Goal: Task Accomplishment & Management: Manage account settings

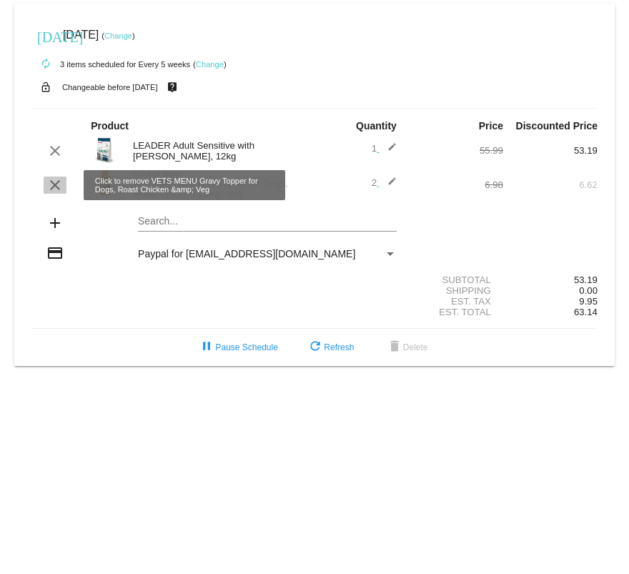
click at [54, 106] on mat-icon "clear" at bounding box center [54, 184] width 17 height 17
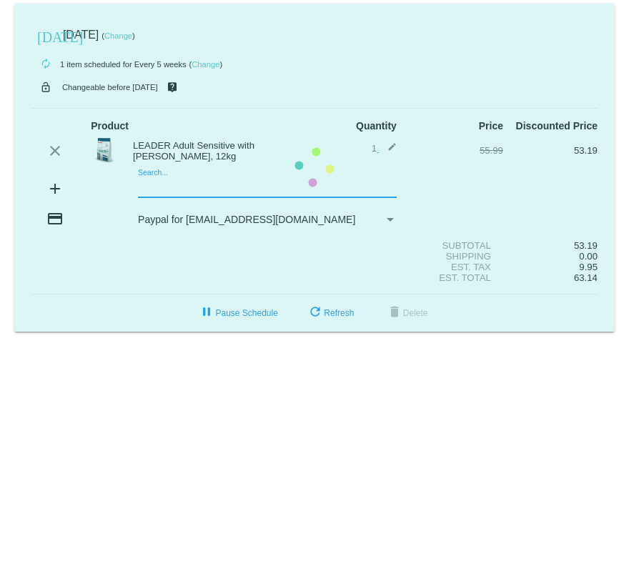
click at [154, 106] on mat-card "today Aug 19 2025 ( Change ) autorenew 1 item scheduled for Every 5 weeks ( Cha…" at bounding box center [314, 168] width 600 height 328
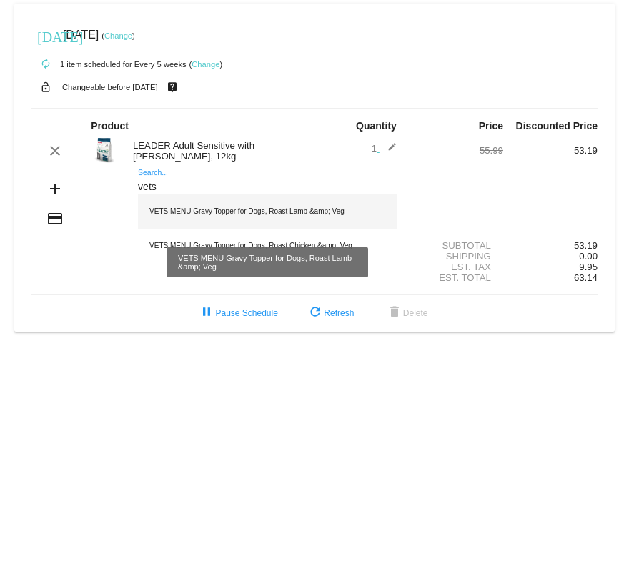
type input "vets"
click at [197, 106] on div "VETS MENU Gravy Topper for Dogs, Roast Lamb &amp; Veg" at bounding box center [267, 211] width 259 height 34
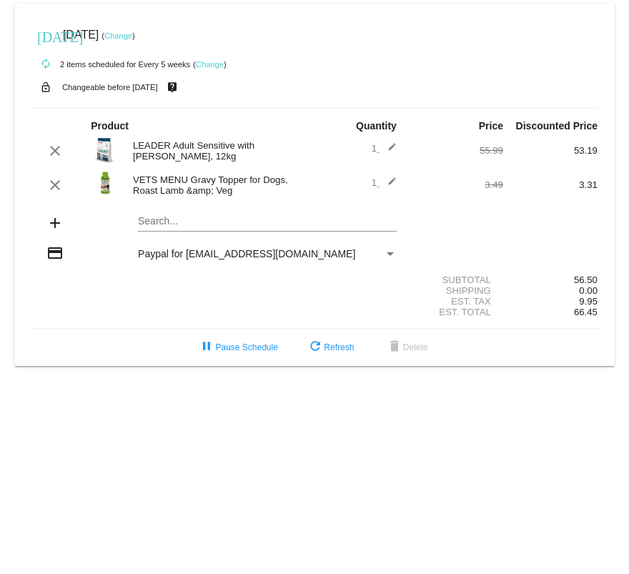
click at [392, 106] on mat-icon "edit" at bounding box center [387, 184] width 17 height 17
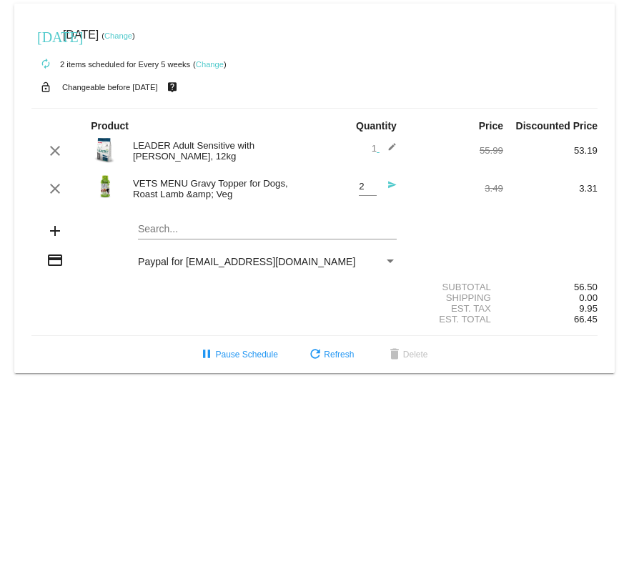
click at [372, 106] on input "2" at bounding box center [368, 186] width 18 height 11
type input "3"
click at [371, 106] on input "3" at bounding box center [368, 186] width 18 height 11
click at [391, 106] on mat-icon "send" at bounding box center [387, 188] width 17 height 17
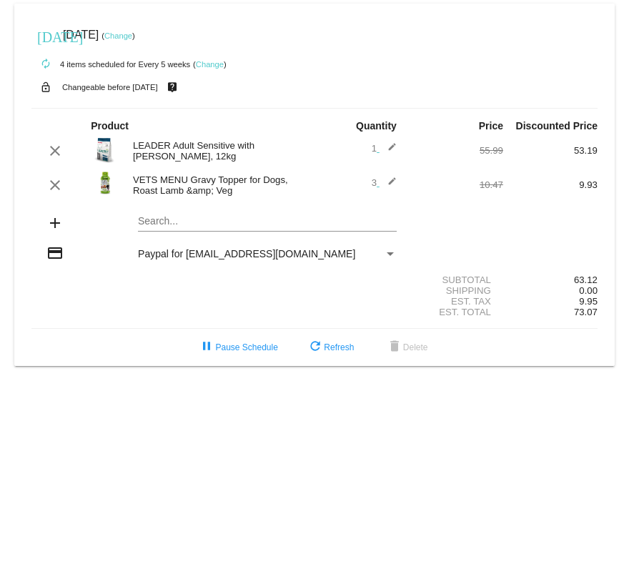
click at [278, 106] on body "today Aug 19 2025 ( Change ) autorenew 4 items scheduled for Every 5 weeks ( Ch…" at bounding box center [314, 287] width 629 height 574
